Goal: Find specific page/section: Find specific page/section

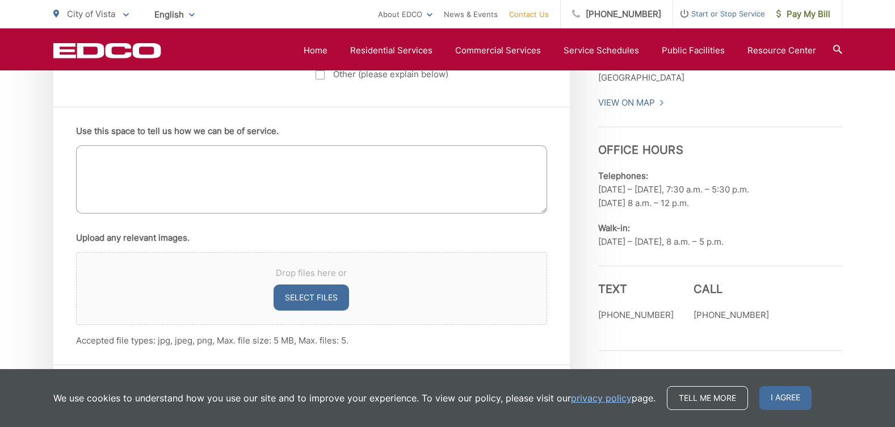
scroll to position [702, 0]
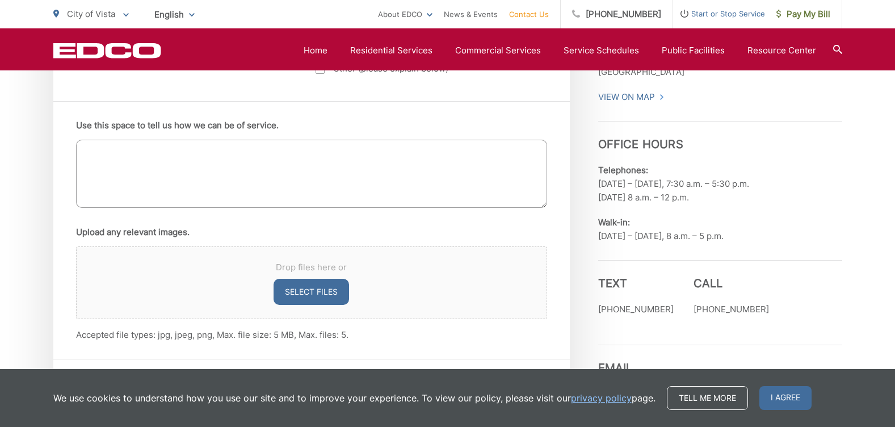
drag, startPoint x: 595, startPoint y: 337, endPoint x: 607, endPoint y: 327, distance: 15.3
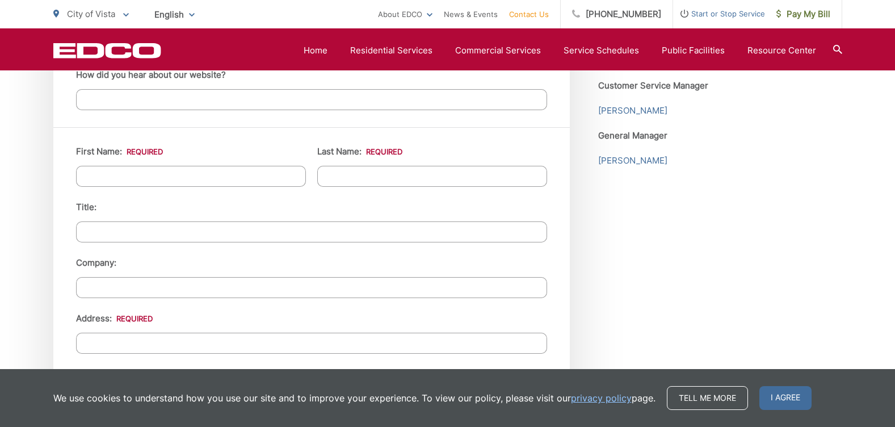
scroll to position [990, 0]
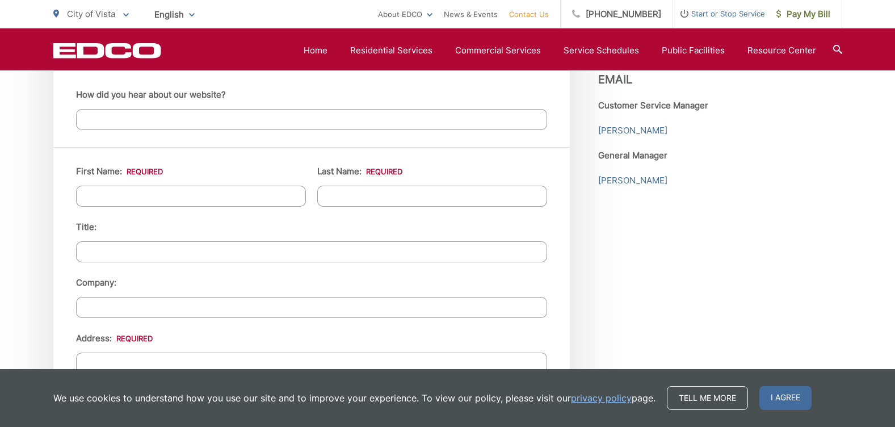
drag, startPoint x: 814, startPoint y: 294, endPoint x: 830, endPoint y: 272, distance: 27.2
click at [825, 278] on div "Employment Download Our Employment Application Pay-by-Phone [PHONE_NUMBER] EDCO…" at bounding box center [720, 201] width 244 height 1431
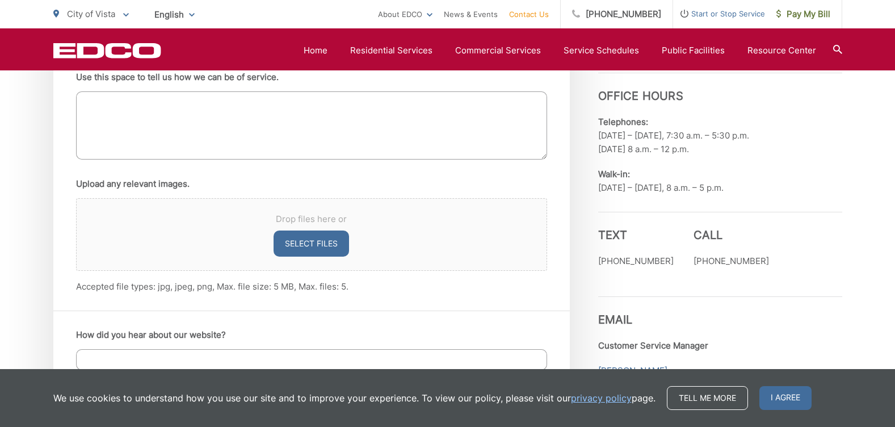
scroll to position [730, 0]
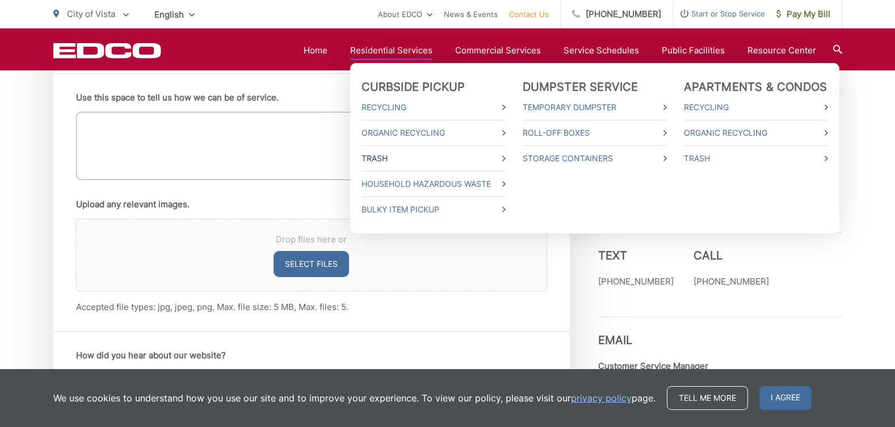
click at [377, 157] on link "Trash" at bounding box center [434, 159] width 144 height 14
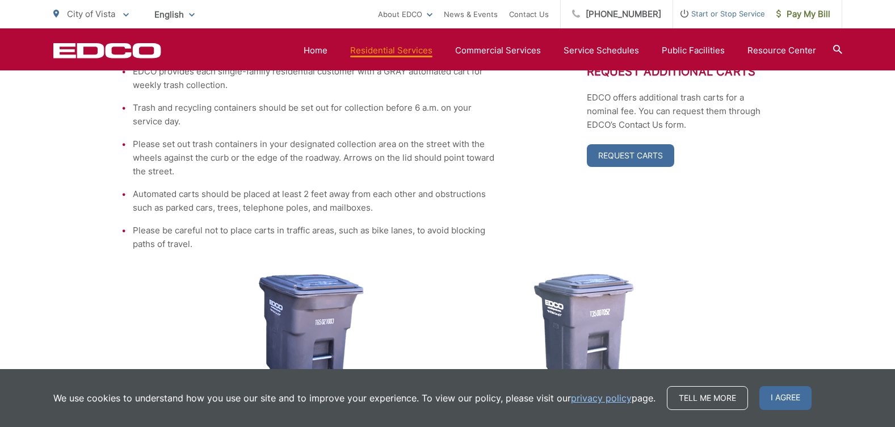
scroll to position [284, 0]
